Goal: Ask a question: Seek information or help from site administrators or community

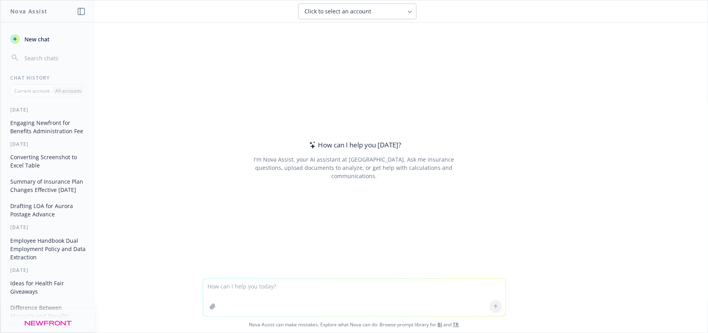
click at [179, 93] on div "How can I help you [DATE]? I'm Nova Assist, your AI assistant at Newfront. Ask …" at bounding box center [353, 150] width 707 height 256
